Goal: Information Seeking & Learning: Learn about a topic

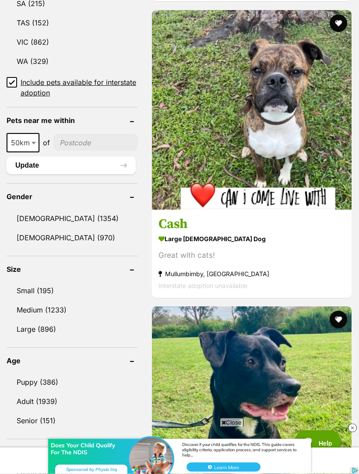
scroll to position [659, 0]
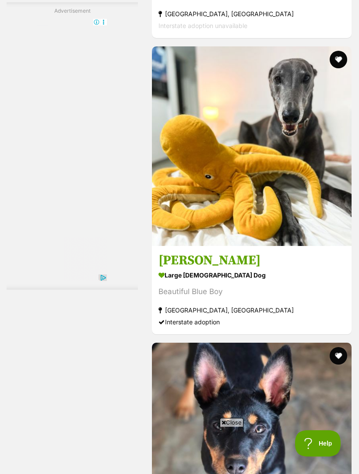
scroll to position [2557, 0]
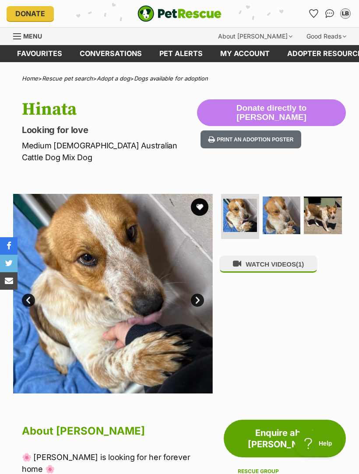
click at [288, 206] on img at bounding box center [282, 216] width 38 height 38
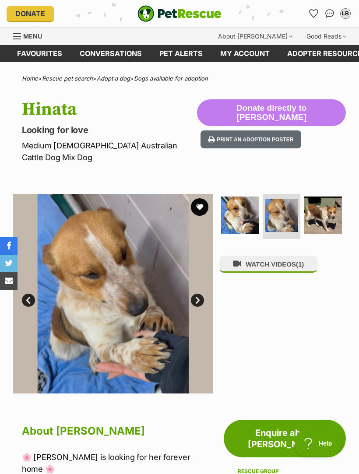
click at [335, 203] on img at bounding box center [323, 216] width 38 height 38
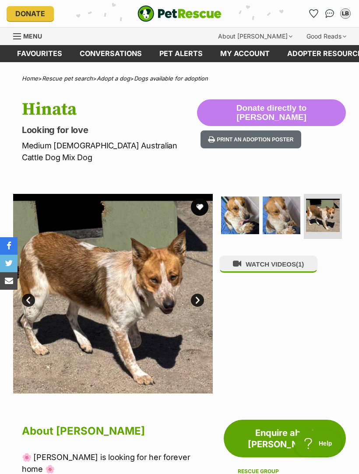
click at [307, 256] on button "WATCH VIDEOS (1)" at bounding box center [268, 264] width 98 height 17
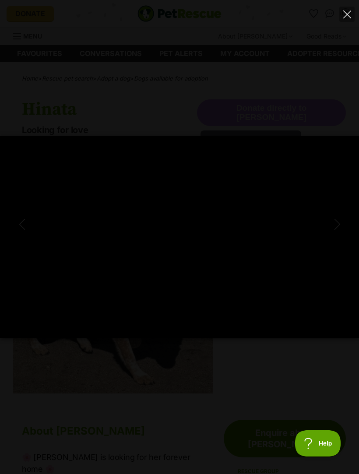
type input "100"
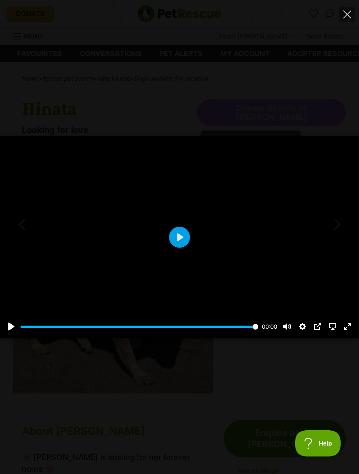
click at [348, 12] on icon "Close" at bounding box center [347, 15] width 8 height 8
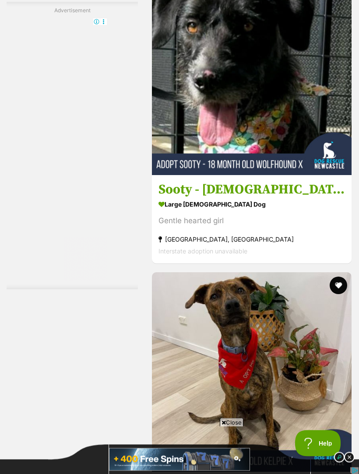
scroll to position [2557, 0]
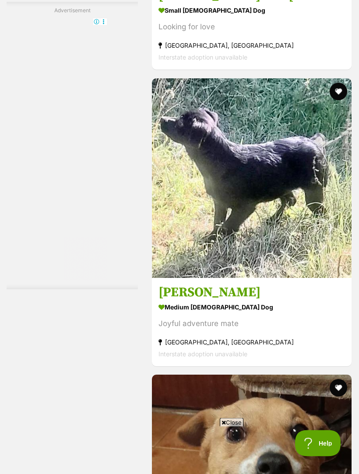
scroll to position [2638, 0]
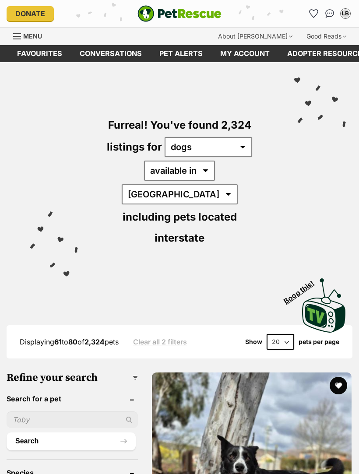
click at [149, 9] on img "PetRescue" at bounding box center [179, 13] width 84 height 17
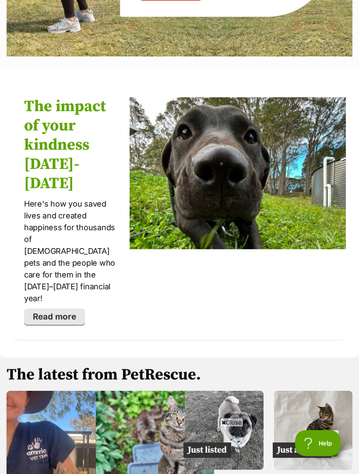
scroll to position [1790, 0]
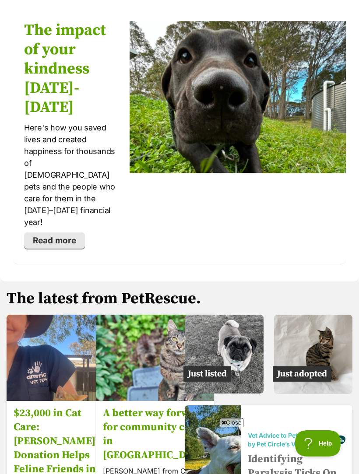
click at [331, 315] on img at bounding box center [313, 354] width 79 height 79
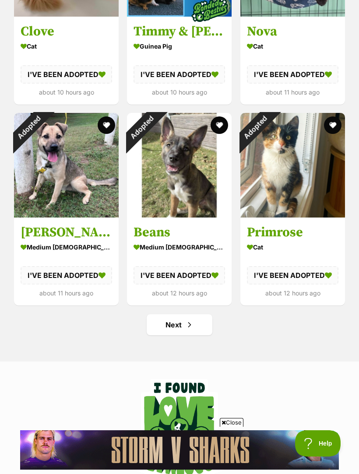
scroll to position [996, 0]
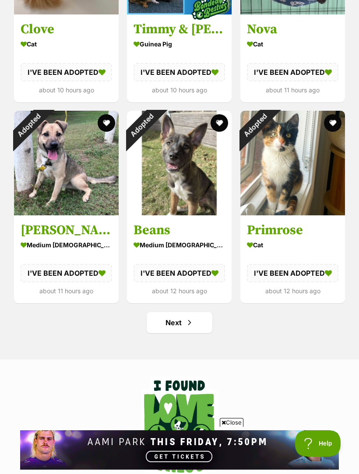
click at [186, 322] on span "Next page" at bounding box center [189, 322] width 9 height 11
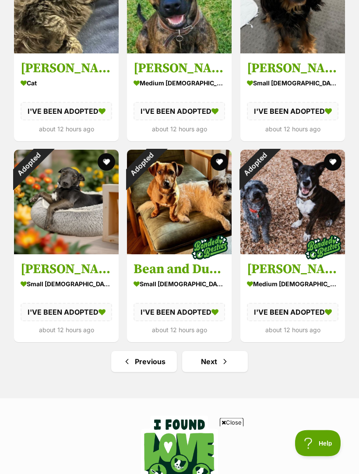
scroll to position [893, 0]
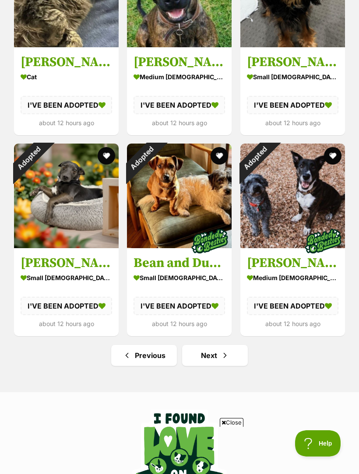
click at [225, 353] on span "Next page" at bounding box center [225, 355] width 9 height 11
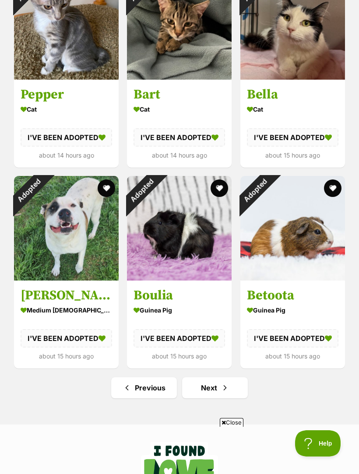
scroll to position [864, 0]
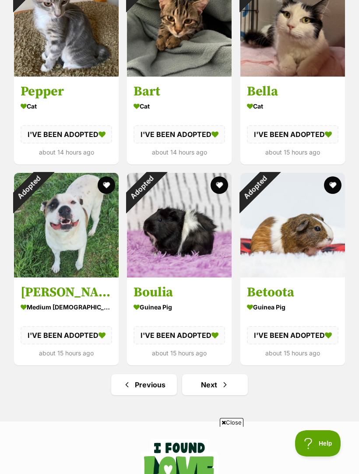
click at [228, 382] on span "Next page" at bounding box center [225, 385] width 9 height 11
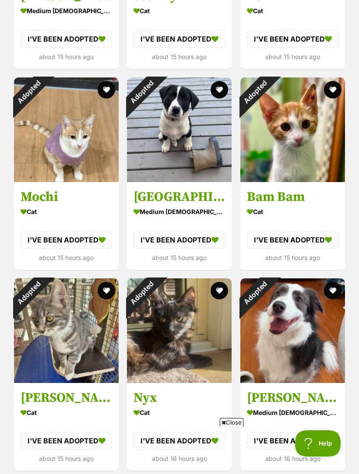
scroll to position [725, 0]
